Goal: Communication & Community: Answer question/provide support

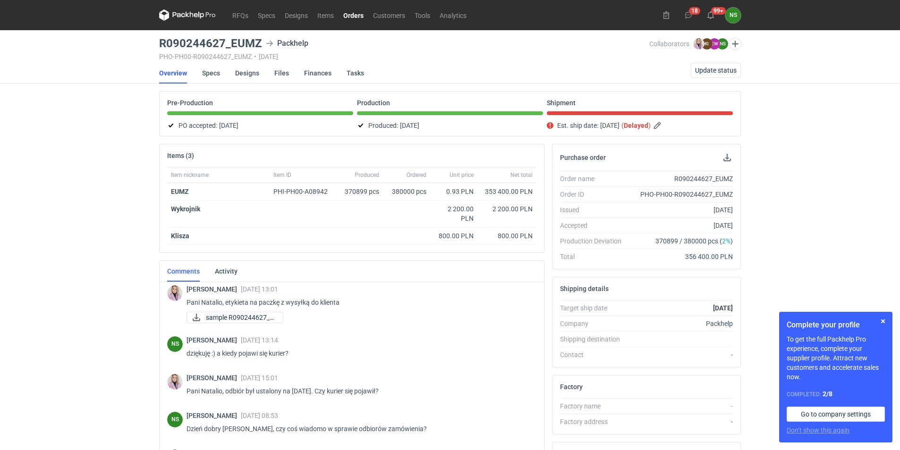
click at [350, 13] on link "Orders" at bounding box center [354, 14] width 30 height 11
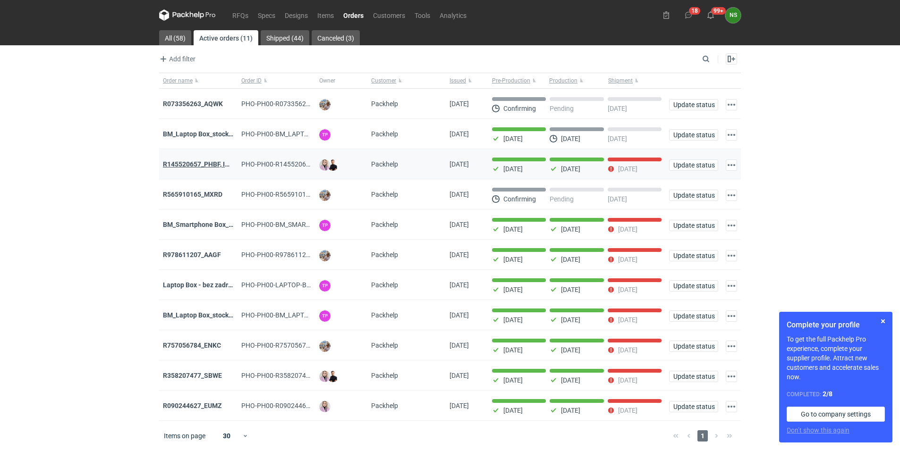
click at [218, 165] on strong "R145520657_PHBF, IDBY" at bounding box center [200, 165] width 75 height 8
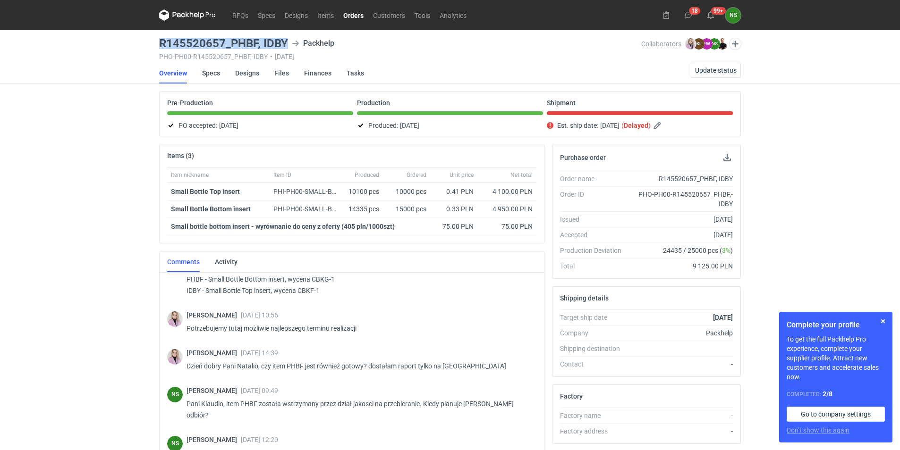
drag, startPoint x: 290, startPoint y: 40, endPoint x: 154, endPoint y: 40, distance: 136.5
click at [154, 40] on div "RFQs Specs Designs Items Orders Customers Tools Analytics 18 99+ NS Natalia Stę…" at bounding box center [450, 225] width 900 height 450
drag, startPoint x: 533, startPoint y: 332, endPoint x: 530, endPoint y: 310, distance: 22.9
click at [530, 310] on div "Klaudia Wiśniewska 16 Sep 2025 10:56 Potrzebujemy tutaj możliwie najlepszego te…" at bounding box center [351, 325] width 369 height 38
click at [357, 15] on link "Orders" at bounding box center [354, 14] width 30 height 11
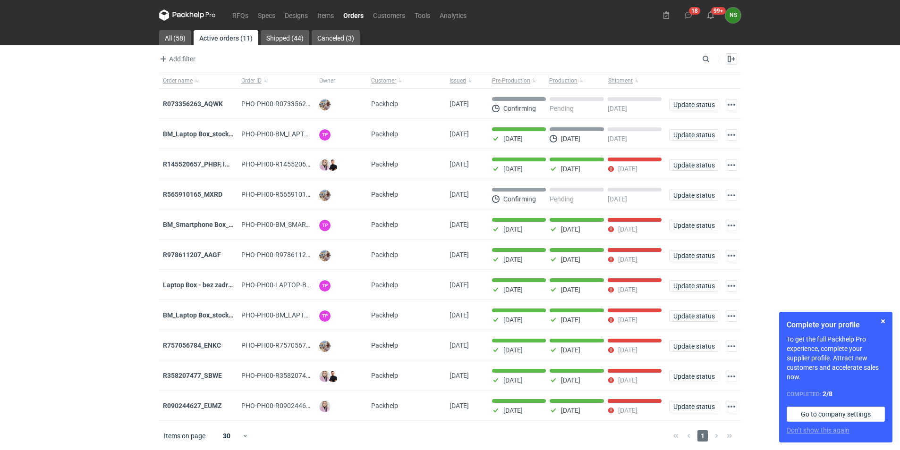
click at [203, 195] on strong "R565910165_MXRD" at bounding box center [192, 195] width 59 height 8
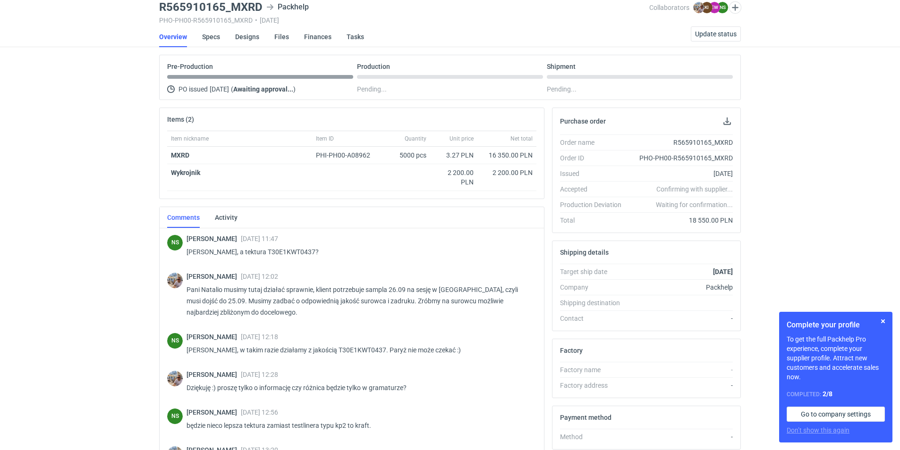
scroll to position [373, 0]
click at [251, 39] on link "Designs" at bounding box center [247, 36] width 24 height 21
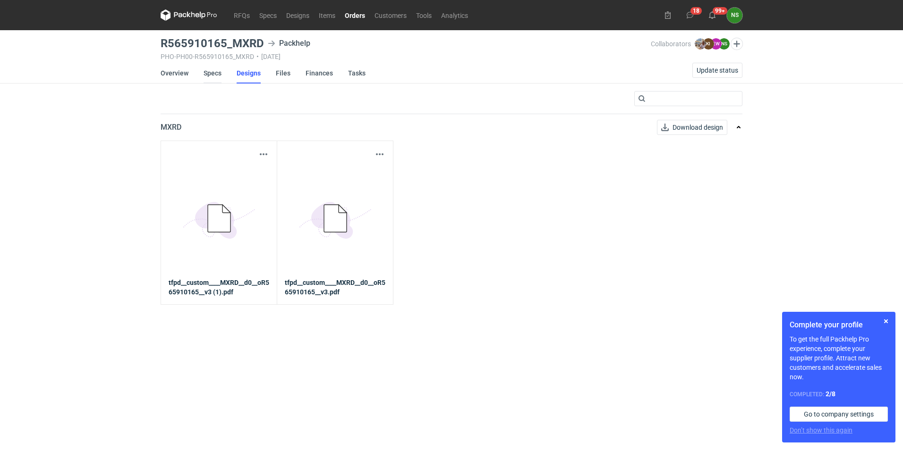
click at [206, 71] on link "Specs" at bounding box center [212, 73] width 18 height 21
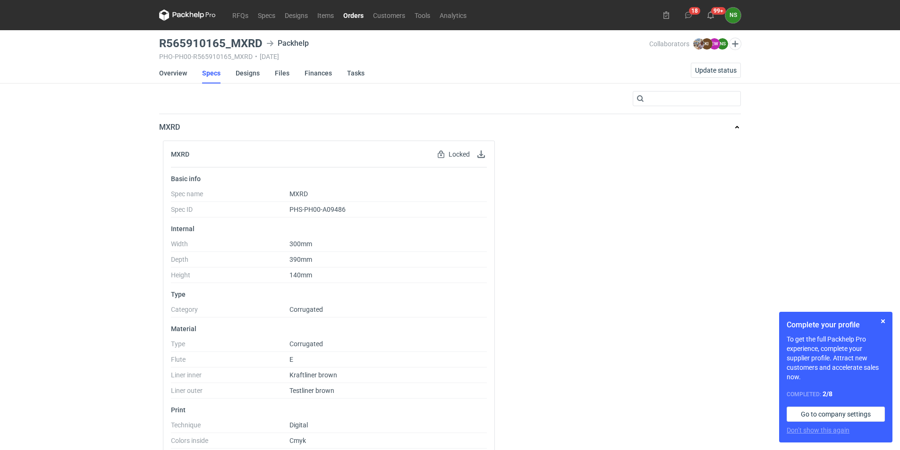
click at [204, 16] on icon at bounding box center [187, 14] width 57 height 11
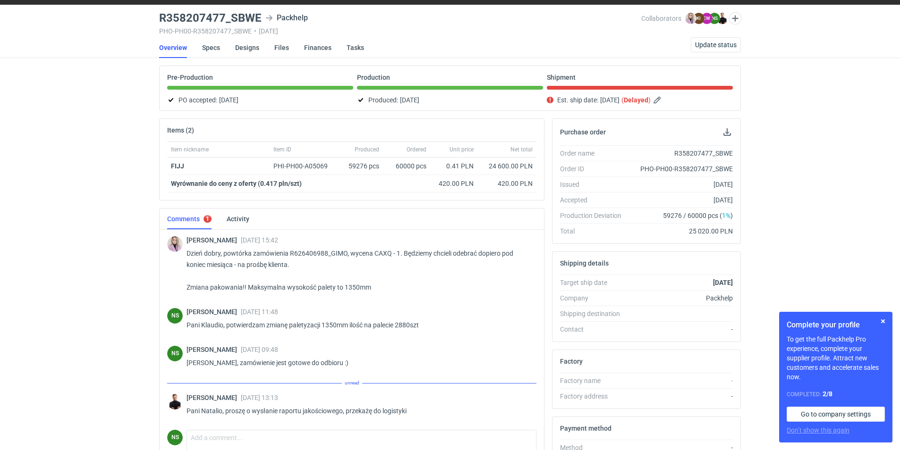
scroll to position [49, 0]
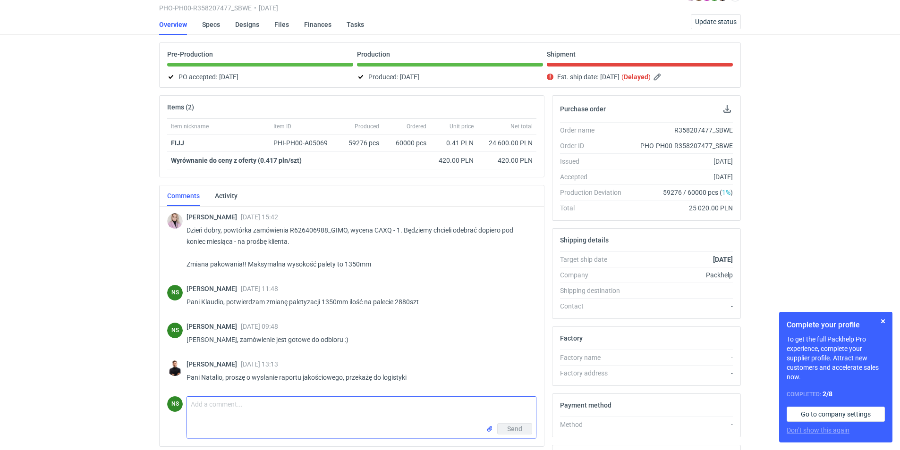
click at [224, 408] on textarea "Comment message" at bounding box center [361, 410] width 349 height 26
type textarea "[PERSON_NAME], przekazałam informacje do Działu Jakości."
click at [522, 431] on button "Send" at bounding box center [514, 429] width 35 height 11
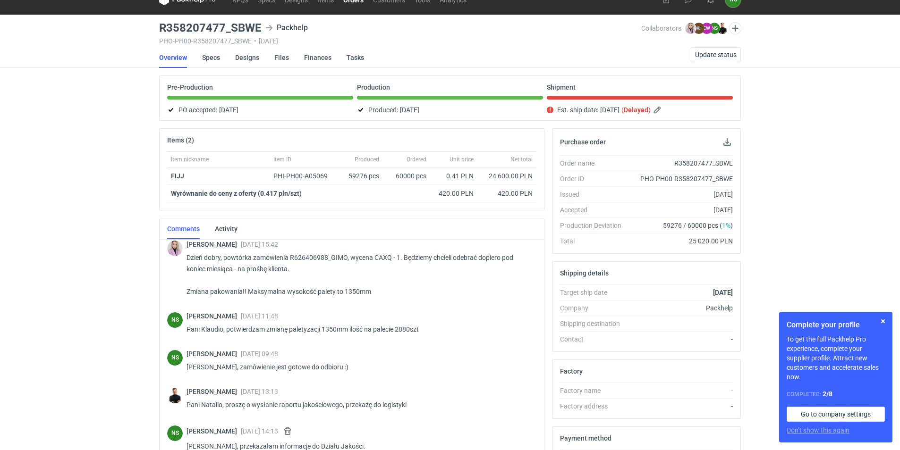
scroll to position [0, 0]
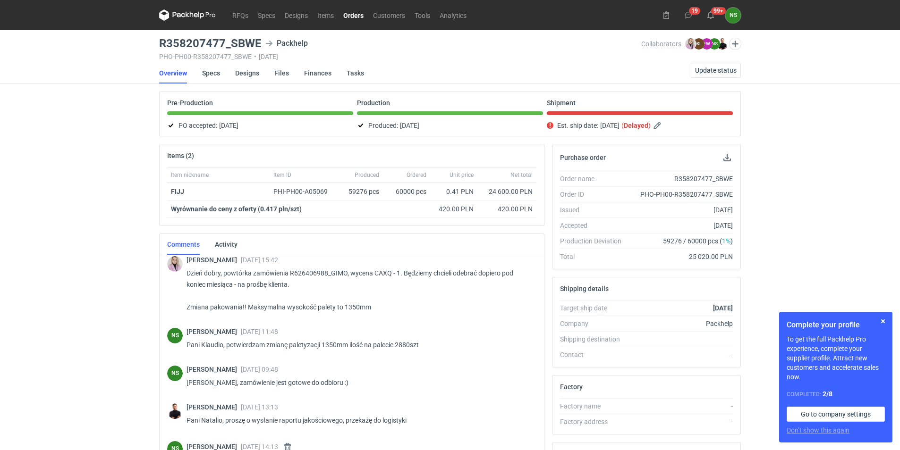
click at [353, 14] on link "Orders" at bounding box center [354, 14] width 30 height 11
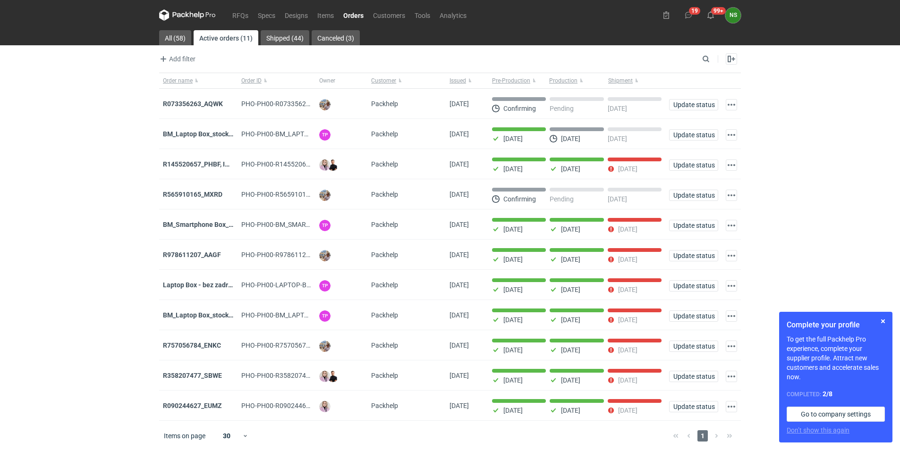
click at [186, 103] on strong "R073356263_AQWK" at bounding box center [193, 104] width 60 height 8
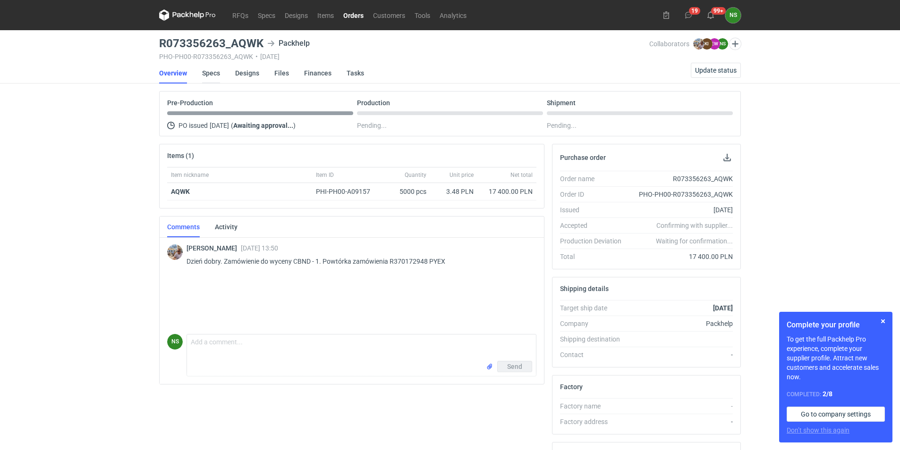
click at [209, 73] on link "Specs" at bounding box center [211, 73] width 18 height 21
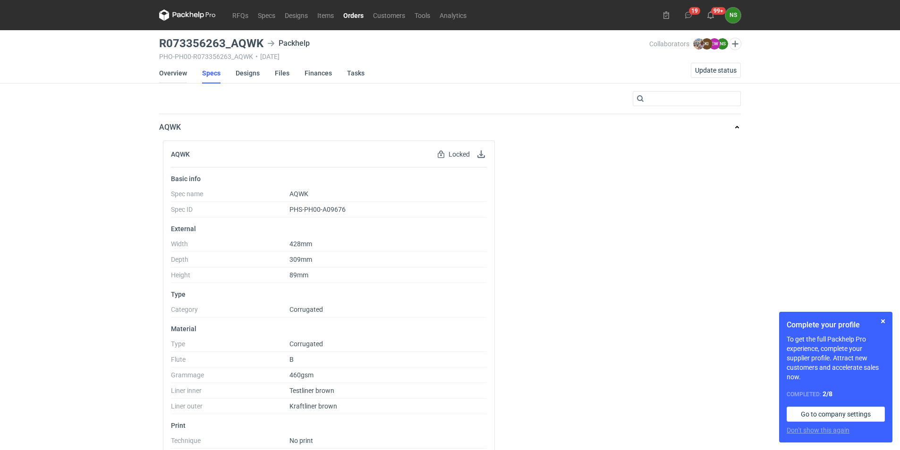
click at [173, 73] on link "Overview" at bounding box center [173, 73] width 28 height 21
